Goal: Complete application form: Complete application form

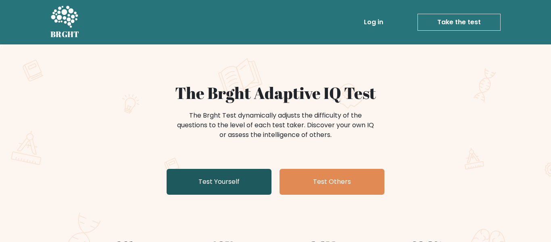
click at [235, 179] on link "Test Yourself" at bounding box center [219, 182] width 105 height 26
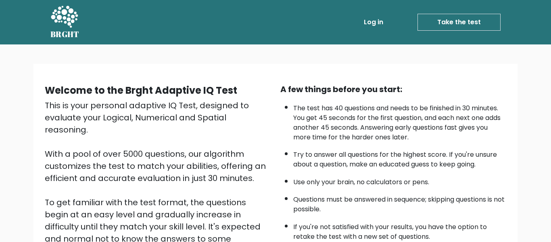
click at [432, 18] on link "Take the test" at bounding box center [459, 22] width 83 height 17
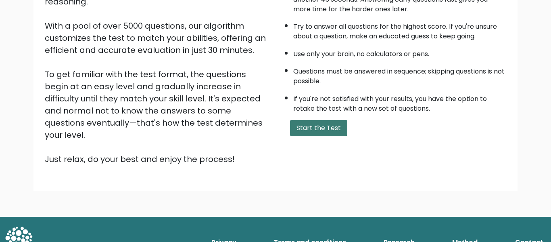
click at [303, 124] on button "Start the Test" at bounding box center [318, 128] width 57 height 16
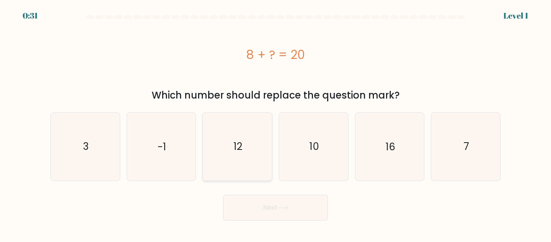
click at [211, 143] on icon "12" at bounding box center [237, 146] width 67 height 67
click at [276, 123] on input "c. 12" at bounding box center [276, 122] width 0 height 2
radio input "true"
click at [307, 211] on button "Next" at bounding box center [275, 208] width 105 height 26
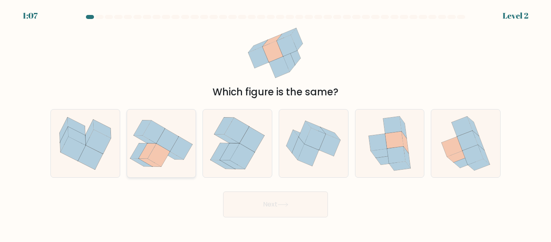
click at [147, 135] on icon at bounding box center [154, 131] width 22 height 23
click at [276, 123] on input "b." at bounding box center [276, 122] width 0 height 2
radio input "true"
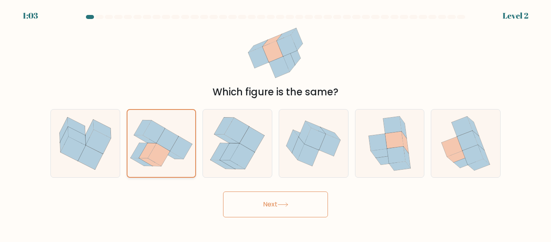
click at [192, 159] on icon at bounding box center [162, 143] width 68 height 60
click at [276, 123] on input "b." at bounding box center [276, 122] width 0 height 2
click at [391, 141] on icon at bounding box center [394, 140] width 18 height 17
click at [276, 123] on input "e." at bounding box center [276, 122] width 0 height 2
radio input "true"
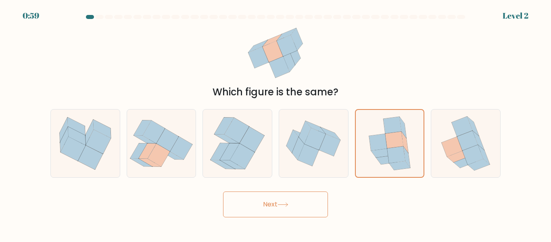
click at [293, 206] on button "Next" at bounding box center [275, 204] width 105 height 26
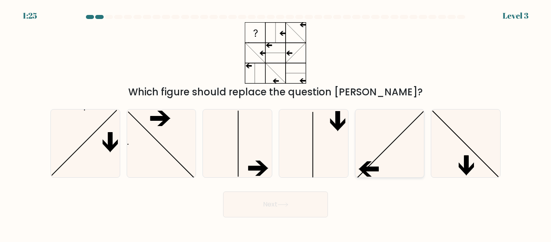
click at [391, 151] on icon at bounding box center [389, 142] width 67 height 67
click at [276, 123] on input "e." at bounding box center [276, 122] width 0 height 2
radio input "true"
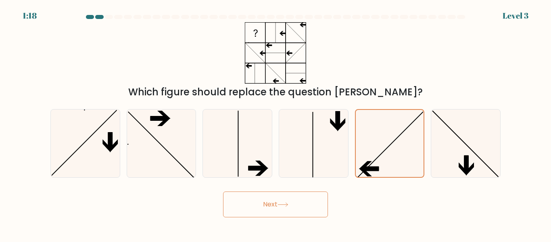
click at [301, 204] on button "Next" at bounding box center [275, 204] width 105 height 26
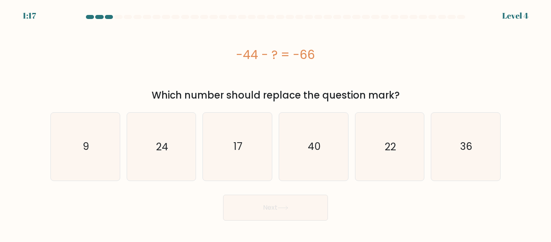
click at [295, 203] on button "Next" at bounding box center [275, 208] width 105 height 26
click at [283, 79] on div "-44 - ? = -66" at bounding box center [275, 54] width 450 height 65
click at [395, 153] on text "22" at bounding box center [390, 146] width 11 height 14
click at [276, 123] on input "e. 22" at bounding box center [276, 122] width 0 height 2
radio input "true"
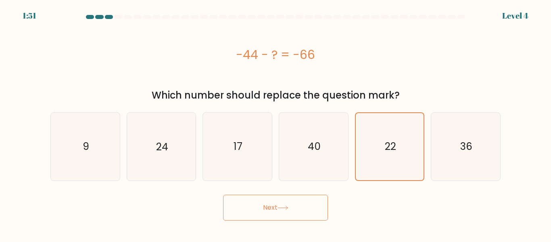
click at [244, 217] on button "Next" at bounding box center [275, 208] width 105 height 26
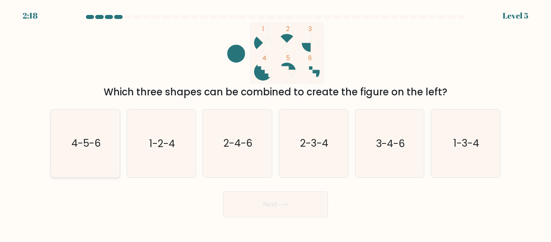
click at [98, 134] on icon "4-5-6" at bounding box center [85, 142] width 67 height 67
click at [276, 123] on input "a. 4-5-6" at bounding box center [276, 122] width 0 height 2
radio input "true"
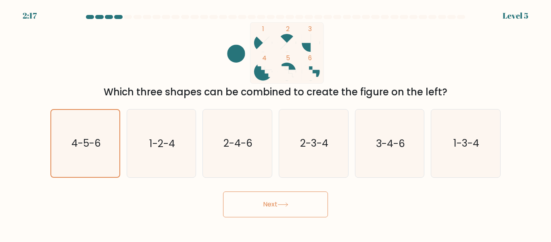
click at [269, 193] on button "Next" at bounding box center [275, 204] width 105 height 26
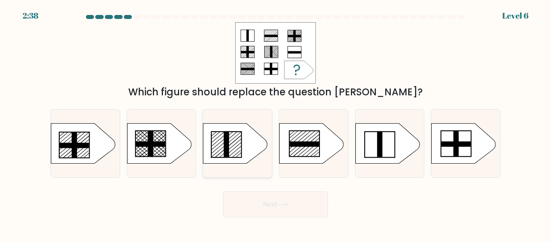
click at [239, 134] on line at bounding box center [226, 144] width 29 height 25
click at [276, 123] on input "c." at bounding box center [276, 122] width 0 height 2
radio input "true"
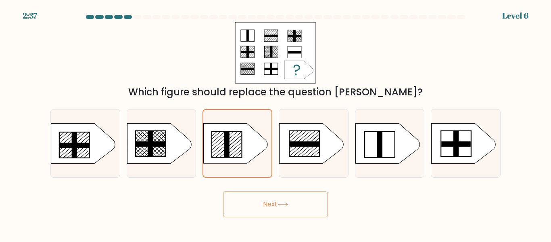
click at [294, 200] on button "Next" at bounding box center [275, 204] width 105 height 26
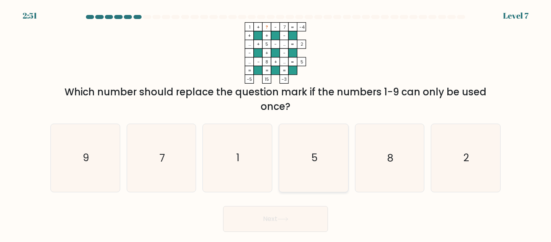
click at [326, 150] on icon "5" at bounding box center [313, 157] width 67 height 67
click at [276, 123] on input "d. 5" at bounding box center [276, 122] width 0 height 2
radio input "true"
click at [307, 212] on button "Next" at bounding box center [275, 219] width 105 height 26
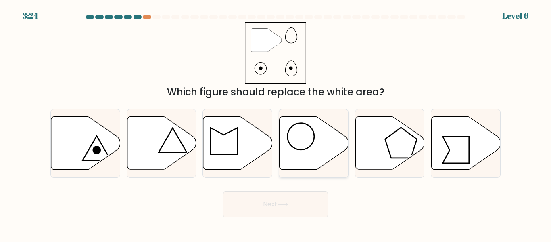
click at [306, 127] on icon at bounding box center [314, 143] width 69 height 53
click at [276, 123] on input "d." at bounding box center [276, 122] width 0 height 2
radio input "true"
click at [304, 206] on button "Next" at bounding box center [275, 204] width 105 height 26
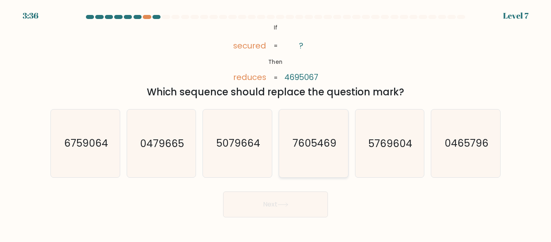
click at [303, 130] on icon "7605469" at bounding box center [313, 142] width 67 height 67
click at [276, 123] on input "d. 7605469" at bounding box center [276, 122] width 0 height 2
radio input "true"
click at [288, 199] on button "Next" at bounding box center [275, 204] width 105 height 26
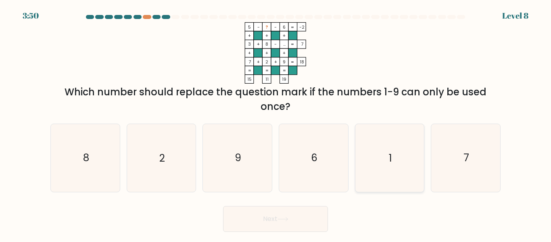
click at [392, 148] on icon "1" at bounding box center [389, 157] width 67 height 67
click at [276, 123] on input "e. 1" at bounding box center [276, 122] width 0 height 2
radio input "true"
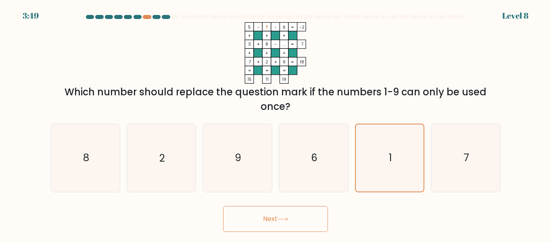
click at [282, 218] on icon at bounding box center [283, 219] width 11 height 4
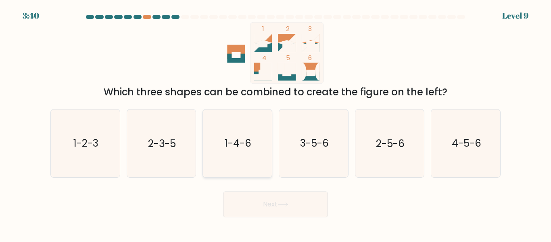
click at [222, 146] on icon "1-4-6" at bounding box center [237, 142] width 67 height 67
click at [276, 123] on input "c. 1-4-6" at bounding box center [276, 122] width 0 height 2
radio input "true"
click at [291, 209] on button "Next" at bounding box center [275, 204] width 105 height 26
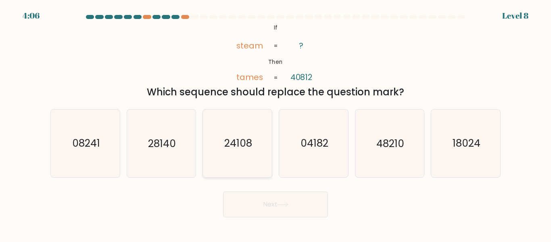
click at [239, 125] on icon "24108" at bounding box center [237, 142] width 67 height 67
click at [276, 123] on input "c. 24108" at bounding box center [276, 122] width 0 height 2
radio input "true"
click at [289, 207] on button "Next" at bounding box center [275, 204] width 105 height 26
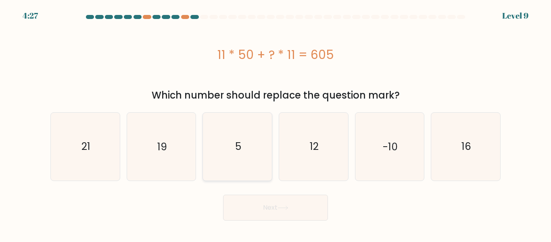
click at [238, 146] on text "5" at bounding box center [238, 146] width 6 height 14
click at [276, 123] on input "c. 5" at bounding box center [276, 122] width 0 height 2
radio input "true"
click at [271, 217] on button "Next" at bounding box center [275, 208] width 105 height 26
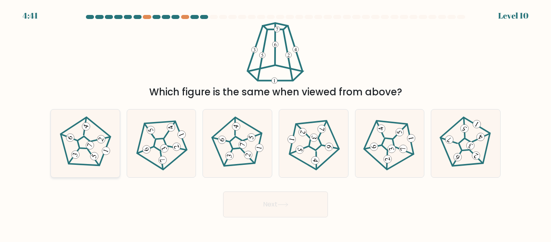
click at [79, 139] on 211 at bounding box center [83, 142] width 16 height 16
click at [276, 123] on input "a." at bounding box center [276, 122] width 0 height 2
radio input "true"
click at [292, 218] on body "4:40 Level 10" at bounding box center [275, 121] width 551 height 242
click at [295, 211] on button "Next" at bounding box center [275, 204] width 105 height 26
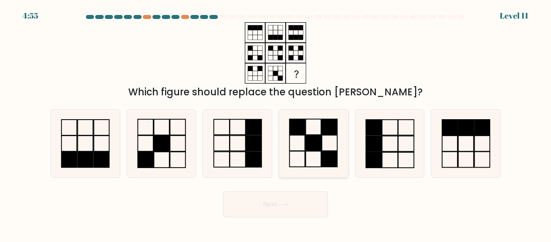
click at [316, 125] on icon at bounding box center [313, 142] width 67 height 67
click at [276, 123] on input "d." at bounding box center [276, 122] width 0 height 2
radio input "true"
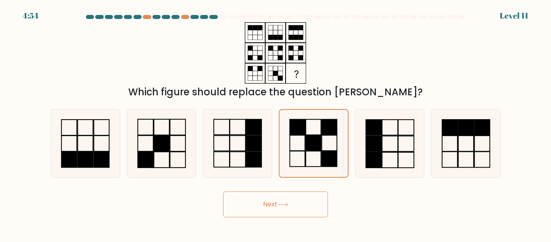
click at [305, 213] on button "Next" at bounding box center [275, 204] width 105 height 26
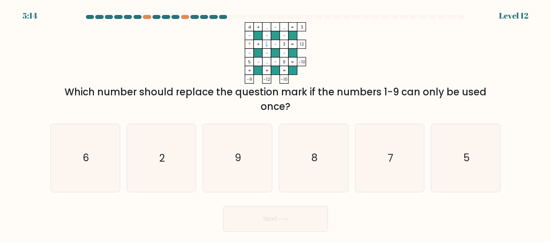
click at [266, 46] on tspan "..." at bounding box center [267, 44] width 2 height 6
click at [301, 155] on icon "8" at bounding box center [313, 157] width 67 height 67
click at [276, 123] on input "d. 8" at bounding box center [276, 122] width 0 height 2
radio input "true"
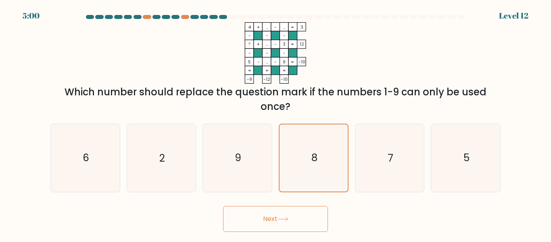
click at [306, 218] on button "Next" at bounding box center [275, 219] width 105 height 26
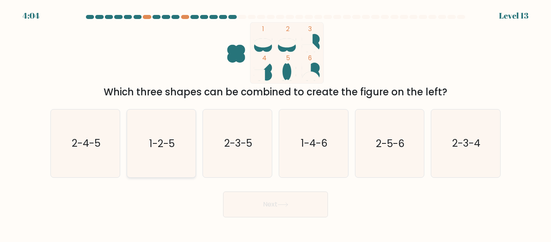
click at [176, 139] on icon "1-2-5" at bounding box center [161, 142] width 67 height 67
click at [276, 123] on input "b. 1-2-5" at bounding box center [276, 122] width 0 height 2
radio input "true"
click at [303, 203] on button "Next" at bounding box center [275, 204] width 105 height 26
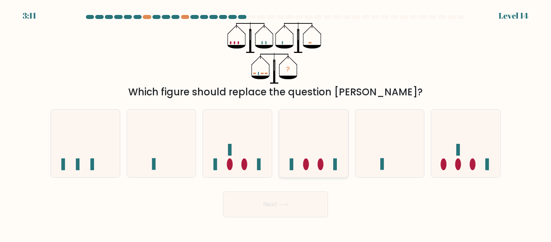
click at [298, 128] on icon at bounding box center [313, 143] width 69 height 57
click at [276, 123] on input "d." at bounding box center [276, 122] width 0 height 2
radio input "true"
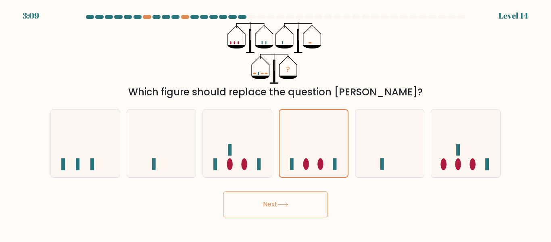
click at [288, 213] on button "Next" at bounding box center [275, 204] width 105 height 26
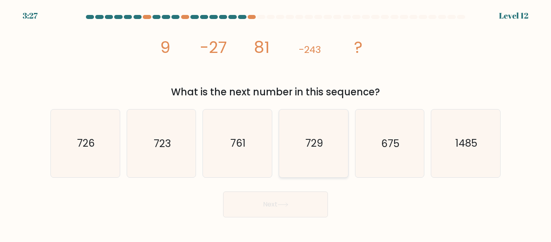
click at [327, 123] on icon "729" at bounding box center [313, 142] width 67 height 67
click at [276, 123] on input "d. 729" at bounding box center [276, 122] width 0 height 2
radio input "true"
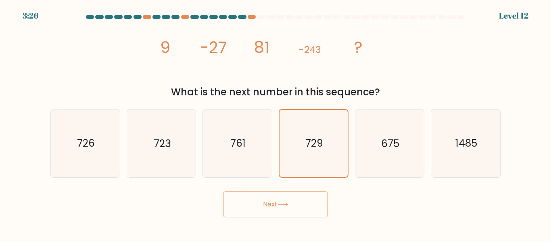
click at [287, 198] on button "Next" at bounding box center [275, 204] width 105 height 26
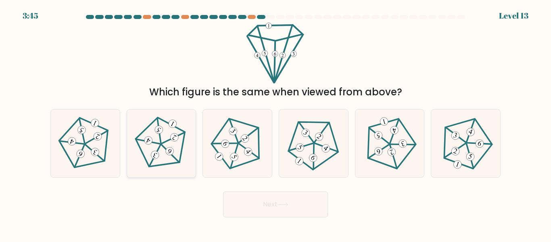
click at [165, 136] on icon at bounding box center [161, 143] width 54 height 54
click at [276, 123] on input "b." at bounding box center [276, 122] width 0 height 2
radio input "true"
click at [481, 147] on icon at bounding box center [466, 143] width 54 height 54
click at [276, 123] on input "f." at bounding box center [276, 122] width 0 height 2
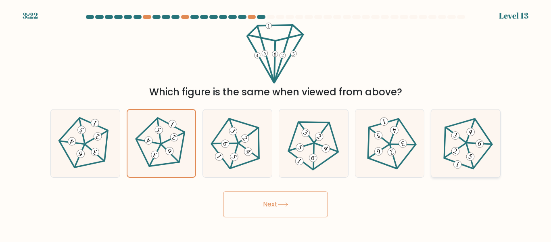
radio input "true"
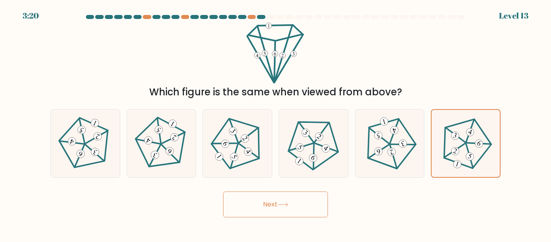
click at [317, 197] on button "Next" at bounding box center [275, 204] width 105 height 26
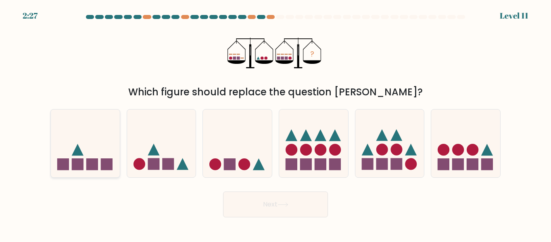
click at [109, 161] on rect at bounding box center [106, 164] width 12 height 12
click at [276, 123] on input "a." at bounding box center [276, 122] width 0 height 2
radio input "true"
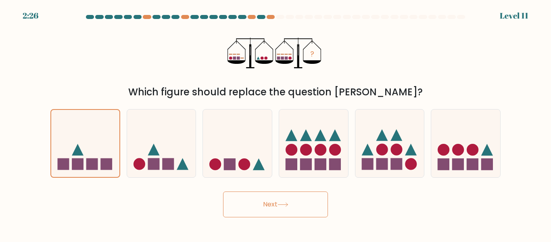
click at [257, 196] on button "Next" at bounding box center [275, 204] width 105 height 26
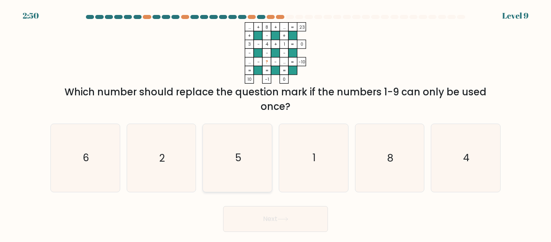
click at [245, 157] on icon "5" at bounding box center [237, 157] width 67 height 67
click at [276, 123] on input "c. 5" at bounding box center [276, 122] width 0 height 2
radio input "true"
click at [277, 207] on button "Next" at bounding box center [275, 219] width 105 height 26
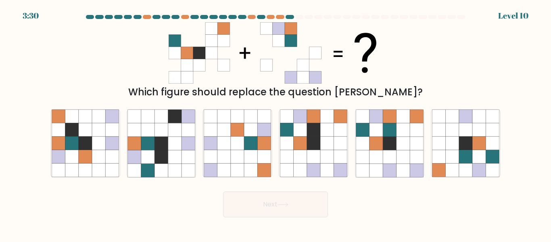
click at [277, 207] on button "Next" at bounding box center [275, 204] width 105 height 26
click at [287, 179] on form at bounding box center [275, 116] width 551 height 202
click at [374, 113] on icon at bounding box center [376, 116] width 13 height 13
click at [276, 121] on input "e." at bounding box center [276, 122] width 0 height 2
radio input "true"
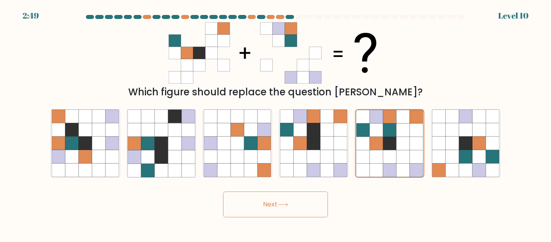
click at [289, 211] on button "Next" at bounding box center [275, 204] width 105 height 26
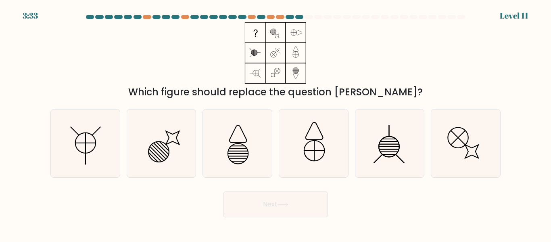
click at [341, 185] on form at bounding box center [275, 116] width 551 height 202
click at [90, 133] on icon at bounding box center [85, 142] width 67 height 67
click at [276, 123] on input "a." at bounding box center [276, 122] width 0 height 2
radio input "true"
click at [242, 199] on button "Next" at bounding box center [275, 204] width 105 height 26
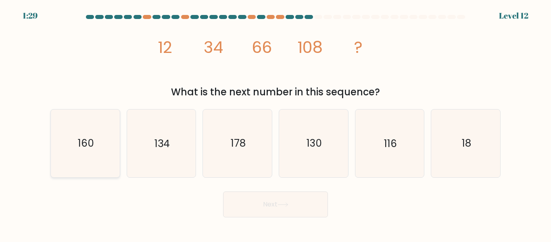
click at [111, 112] on icon "160" at bounding box center [85, 142] width 67 height 67
click at [276, 121] on input "a. 160" at bounding box center [276, 122] width 0 height 2
radio input "true"
click at [244, 194] on button "Next" at bounding box center [275, 204] width 105 height 26
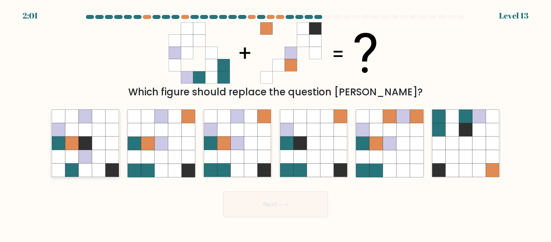
click at [63, 139] on icon at bounding box center [58, 142] width 13 height 13
click at [276, 123] on input "a." at bounding box center [276, 122] width 0 height 2
radio input "true"
click at [224, 146] on icon at bounding box center [224, 142] width 13 height 13
click at [276, 123] on input "c." at bounding box center [276, 122] width 0 height 2
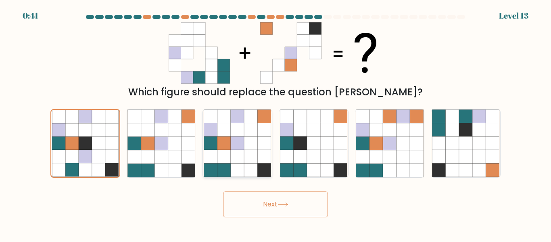
radio input "true"
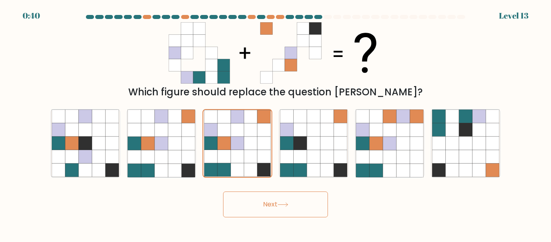
click at [275, 198] on button "Next" at bounding box center [275, 204] width 105 height 26
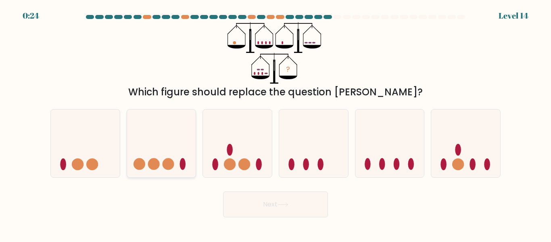
click at [180, 147] on icon at bounding box center [161, 143] width 69 height 57
click at [276, 123] on input "b." at bounding box center [276, 122] width 0 height 2
radio input "true"
click at [224, 137] on icon at bounding box center [237, 143] width 69 height 57
click at [276, 123] on input "c." at bounding box center [276, 122] width 0 height 2
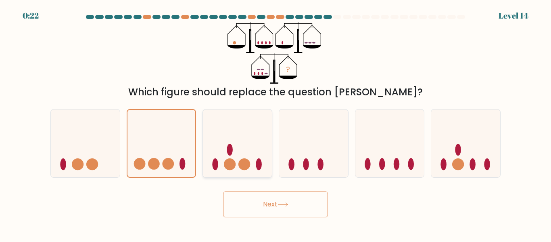
radio input "true"
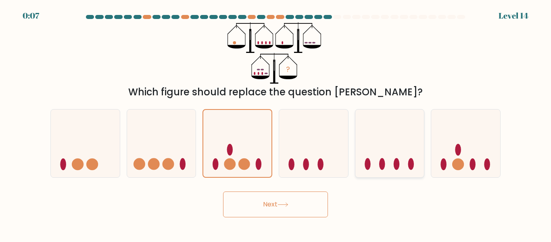
click at [372, 136] on icon at bounding box center [390, 143] width 69 height 57
click at [276, 123] on input "e." at bounding box center [276, 122] width 0 height 2
radio input "true"
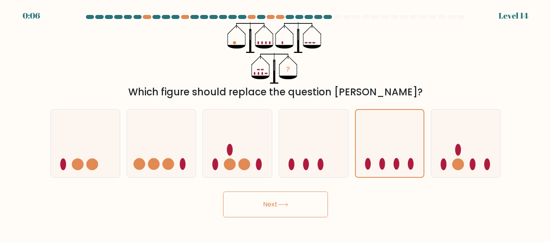
click at [296, 203] on button "Next" at bounding box center [275, 204] width 105 height 26
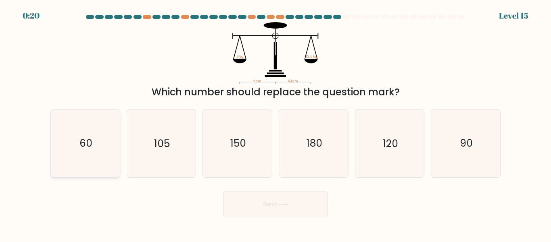
click at [115, 151] on icon "60" at bounding box center [85, 142] width 67 height 67
click at [276, 123] on input "a. 60" at bounding box center [276, 122] width 0 height 2
radio input "true"
click at [307, 204] on button "Next" at bounding box center [275, 204] width 105 height 26
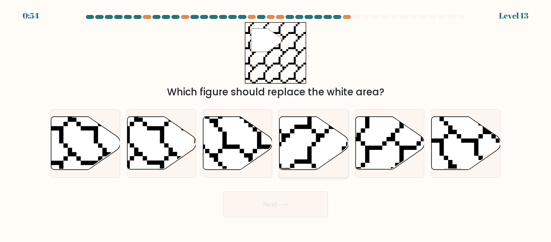
click at [314, 147] on icon at bounding box center [314, 143] width 69 height 53
click at [276, 123] on input "d." at bounding box center [276, 122] width 0 height 2
radio input "true"
click at [298, 203] on button "Next" at bounding box center [275, 204] width 105 height 26
